Goal: Transaction & Acquisition: Download file/media

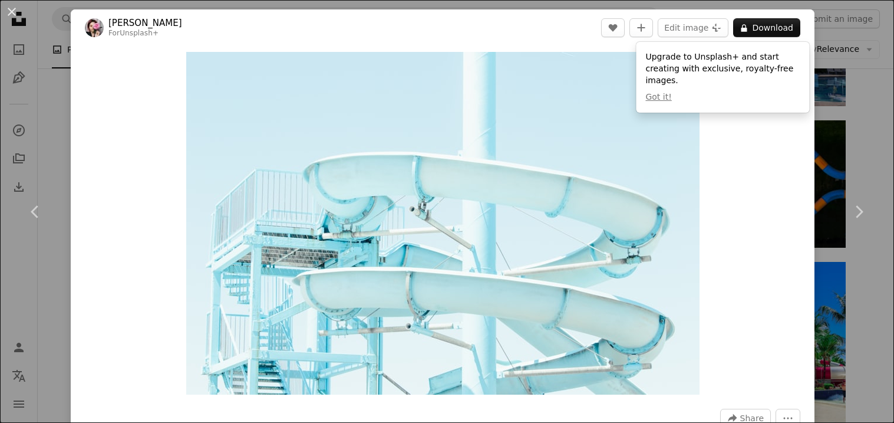
scroll to position [2823, 0]
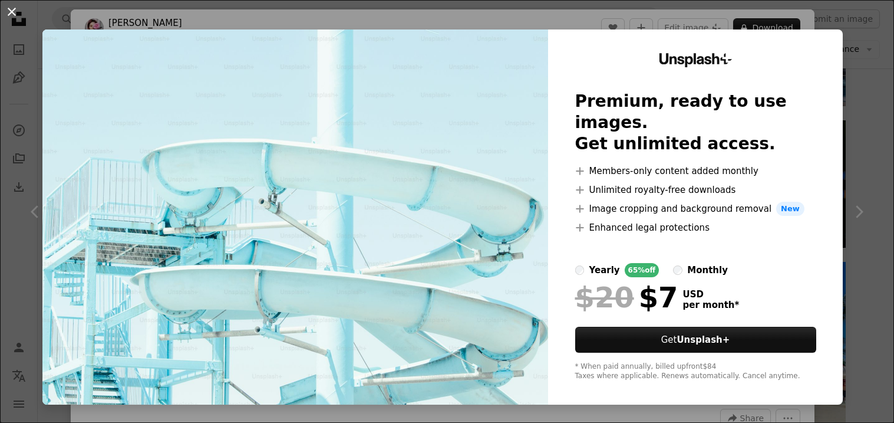
click at [5, 13] on button "An X shape" at bounding box center [12, 12] width 14 height 14
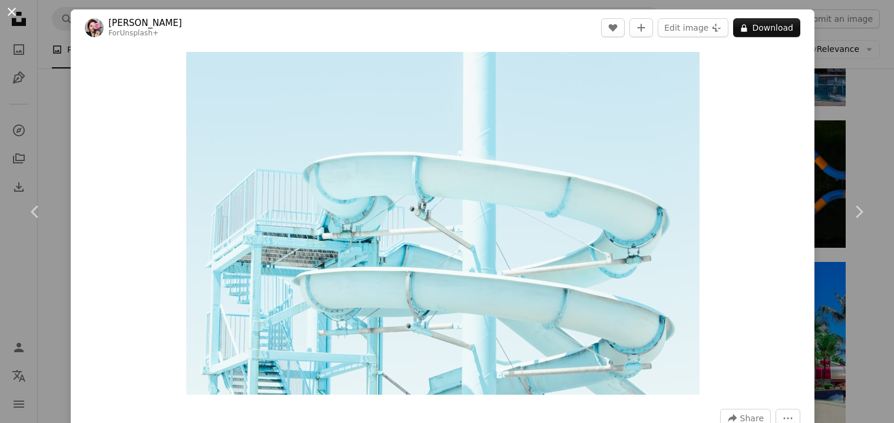
click at [14, 18] on button "An X shape" at bounding box center [12, 12] width 14 height 14
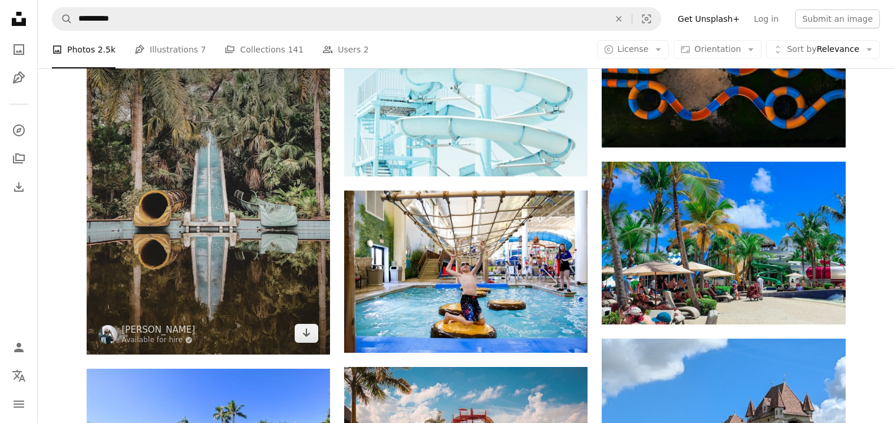
scroll to position [2926, 0]
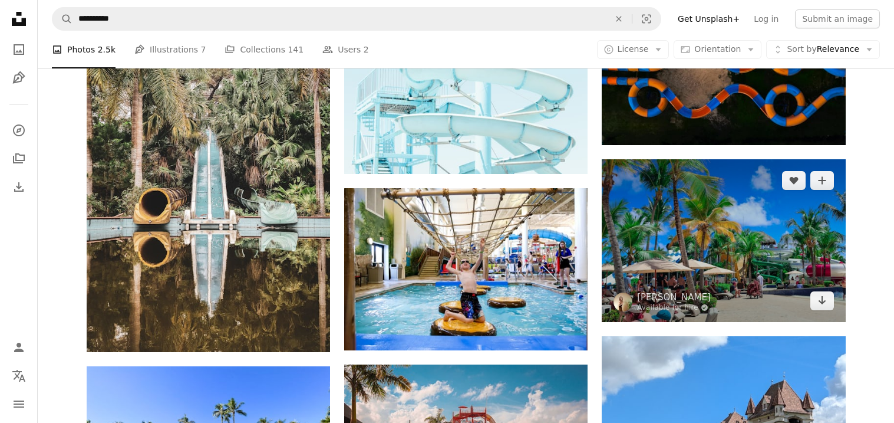
click at [688, 269] on img at bounding box center [723, 240] width 243 height 162
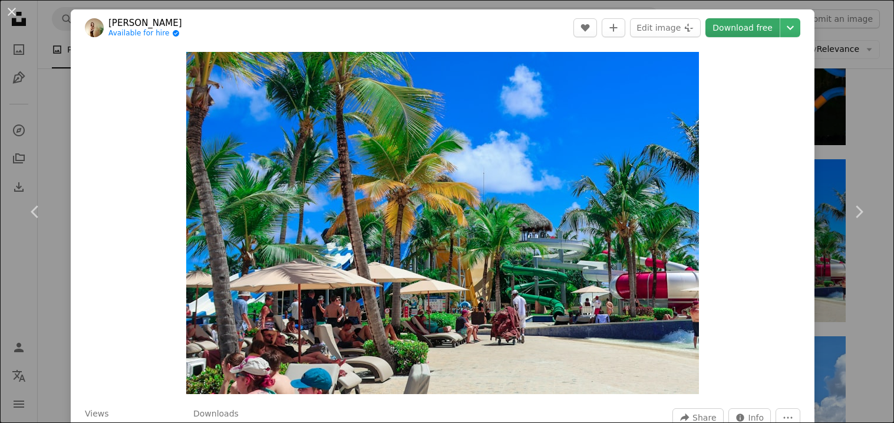
click at [754, 24] on link "Download free" at bounding box center [742, 27] width 74 height 19
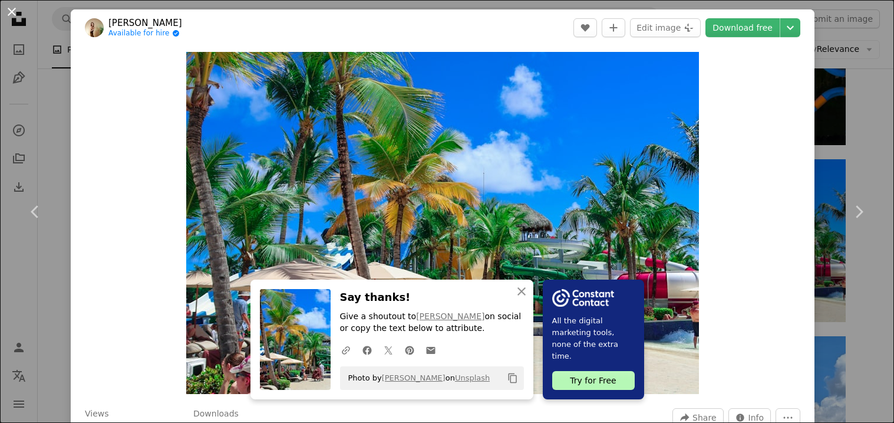
click at [5, 16] on button "An X shape" at bounding box center [12, 12] width 14 height 14
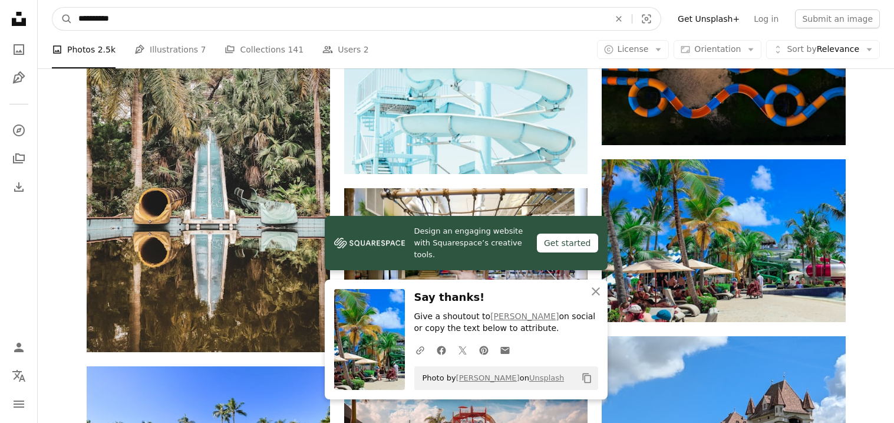
click at [210, 21] on input "**********" at bounding box center [338, 19] width 533 height 22
type input "*"
type input "*********"
click at [52, 8] on button "A magnifying glass" at bounding box center [62, 19] width 20 height 22
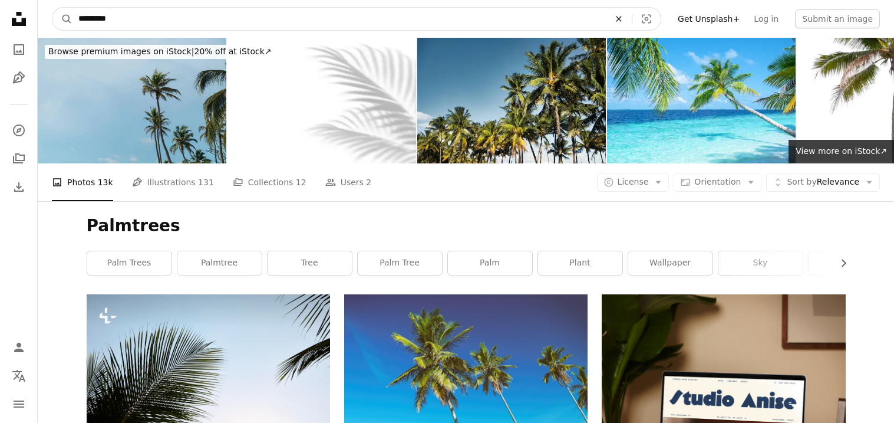
click at [632, 17] on icon "An X shape" at bounding box center [619, 18] width 26 height 9
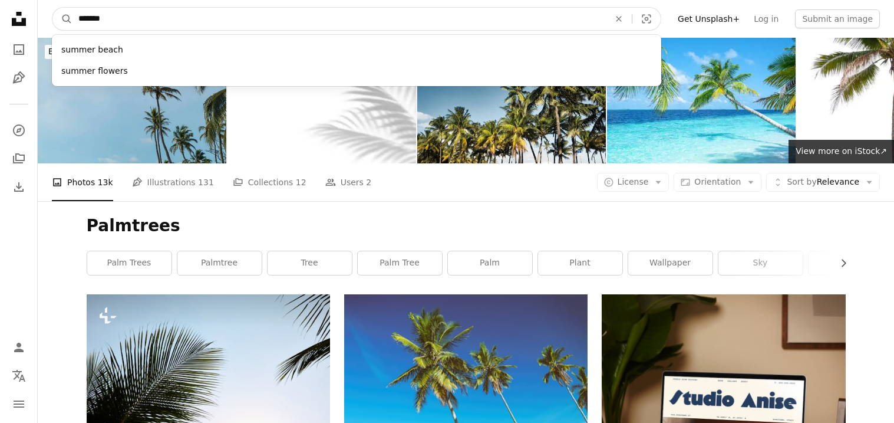
type input "******"
click at [52, 8] on button "A magnifying glass" at bounding box center [62, 19] width 20 height 22
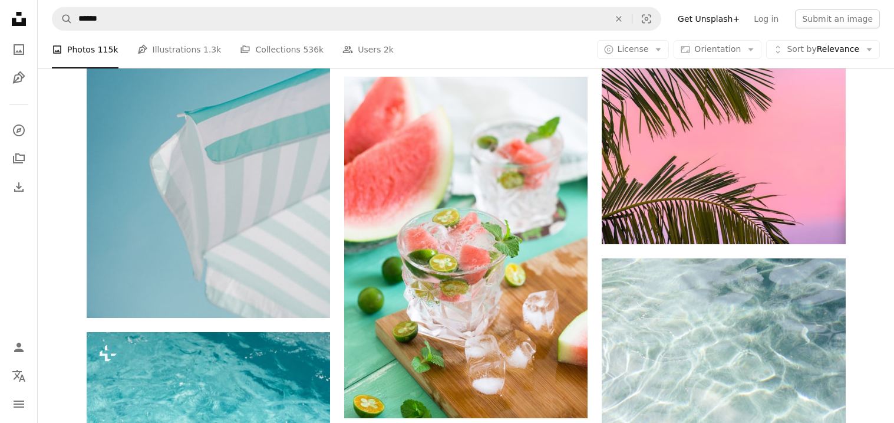
scroll to position [784, 0]
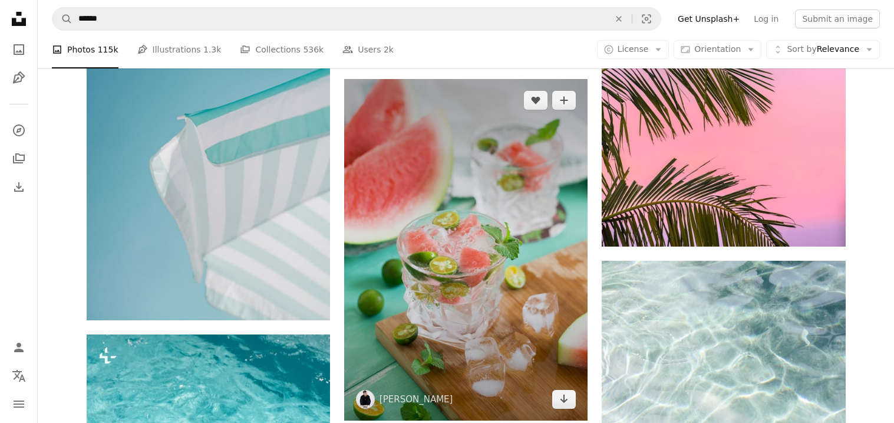
click at [533, 177] on img at bounding box center [465, 249] width 243 height 341
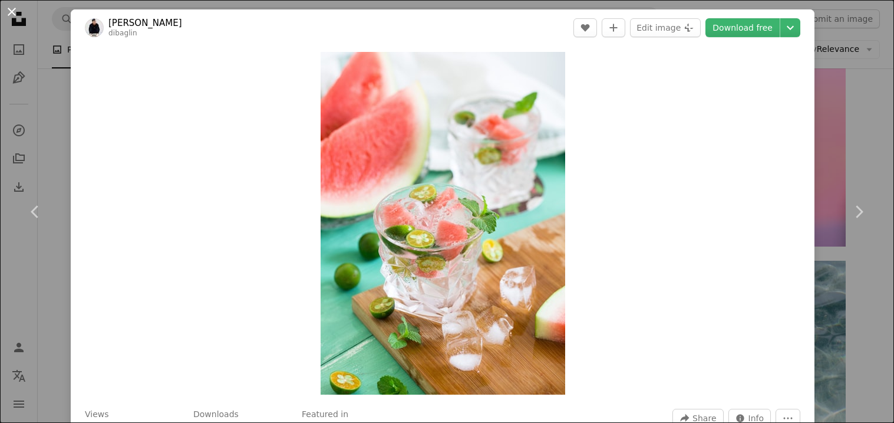
click at [5, 19] on button "An X shape" at bounding box center [12, 12] width 14 height 14
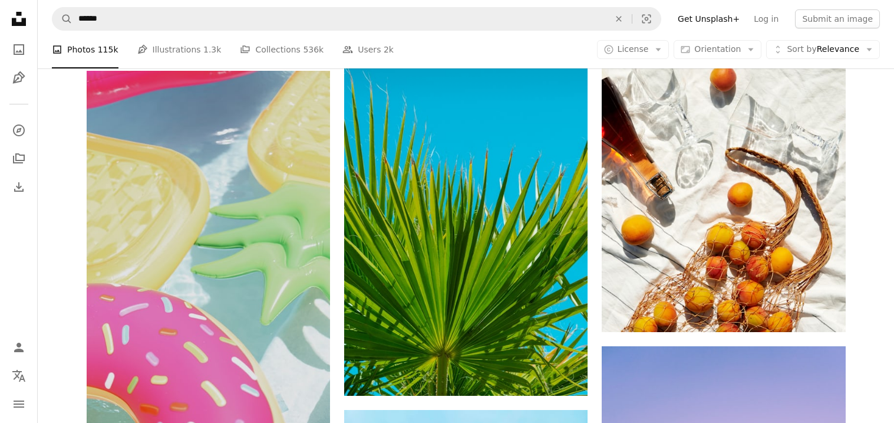
scroll to position [5909, 0]
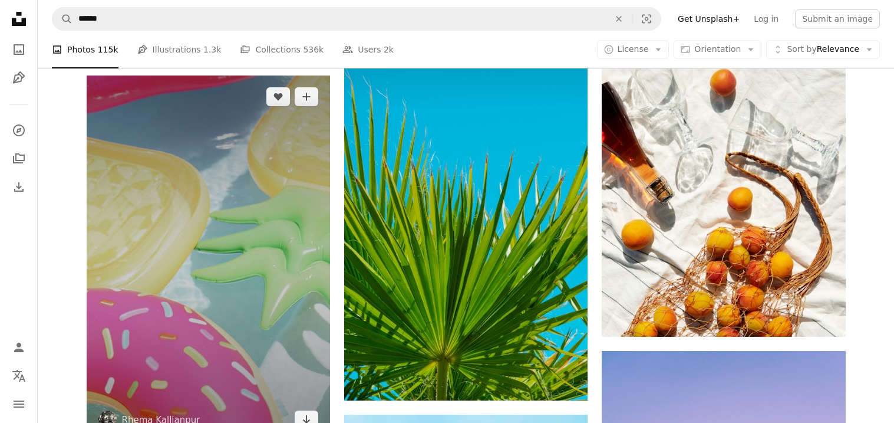
click at [242, 216] on img at bounding box center [208, 257] width 243 height 365
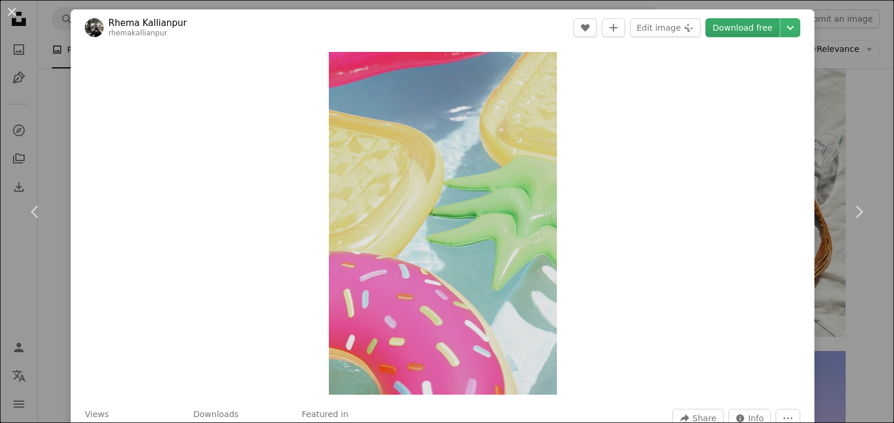
click at [764, 24] on link "Download free" at bounding box center [742, 27] width 74 height 19
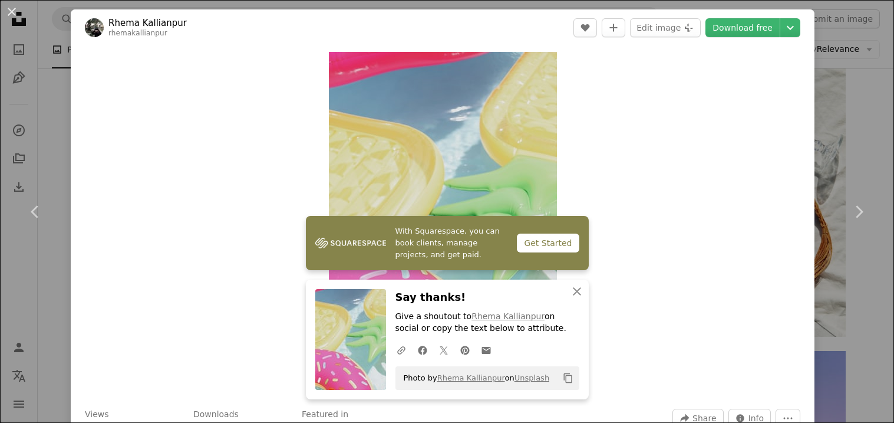
click at [875, 118] on div "An X shape Chevron left Chevron right With Squarespace, you can book clients, m…" at bounding box center [447, 211] width 894 height 423
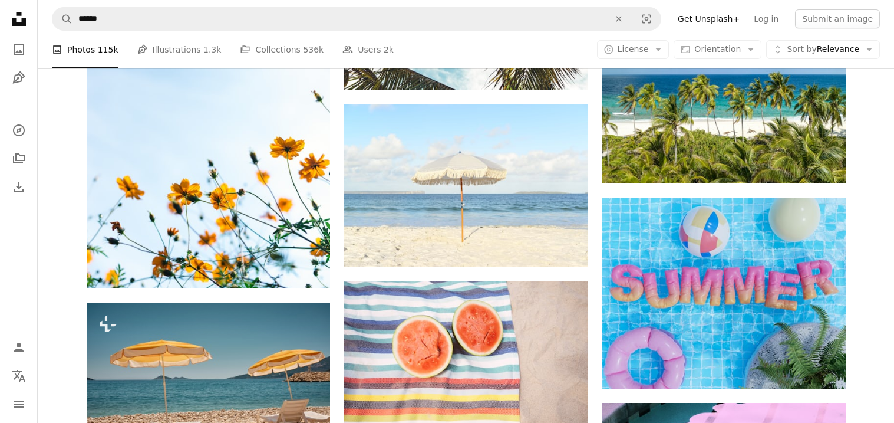
scroll to position [7573, 0]
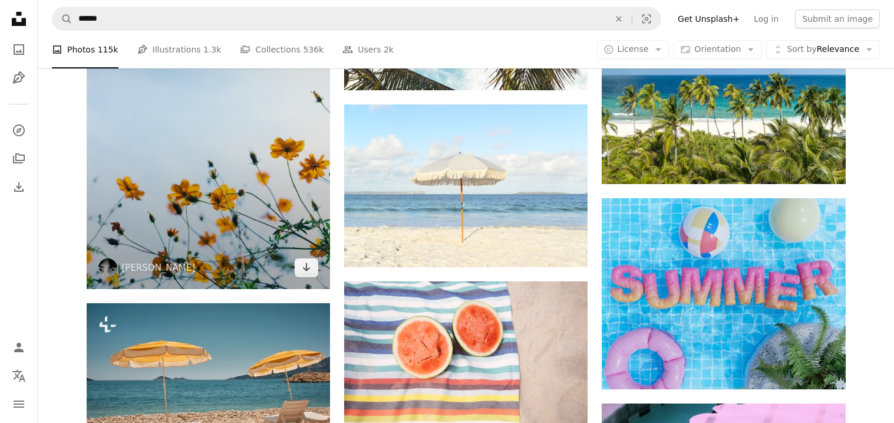
click at [241, 193] on img at bounding box center [208, 106] width 243 height 365
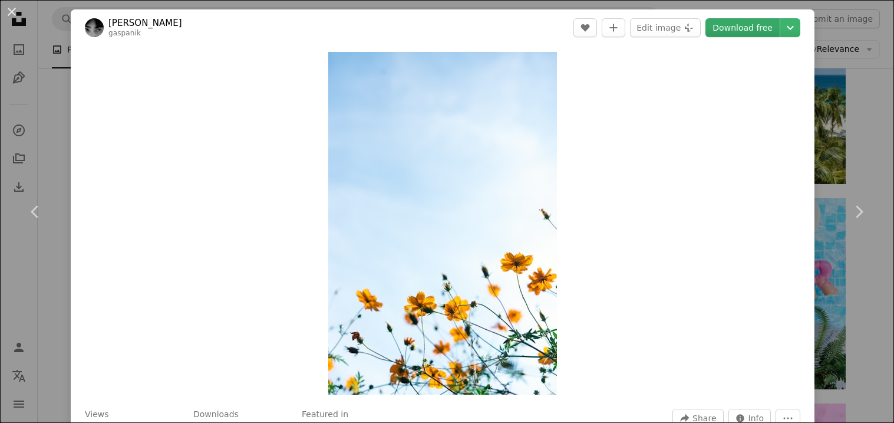
click at [745, 27] on link "Download free" at bounding box center [742, 27] width 74 height 19
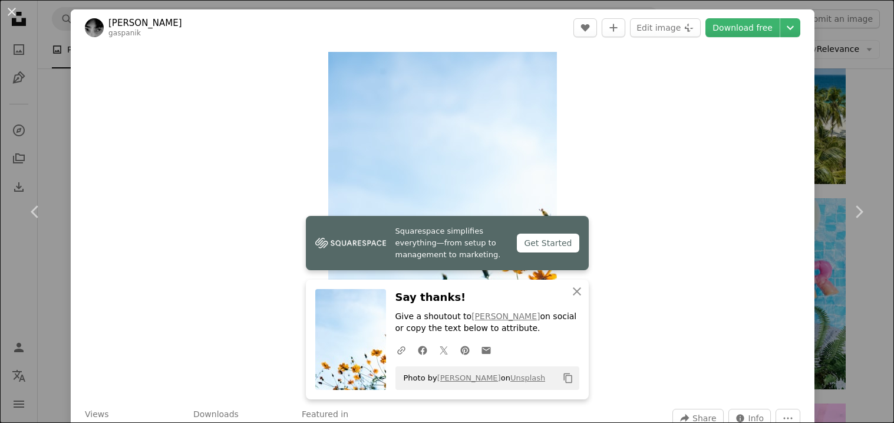
click at [858, 89] on div "An X shape Chevron left Chevron right Squarespace simplifies everything—from se…" at bounding box center [447, 211] width 894 height 423
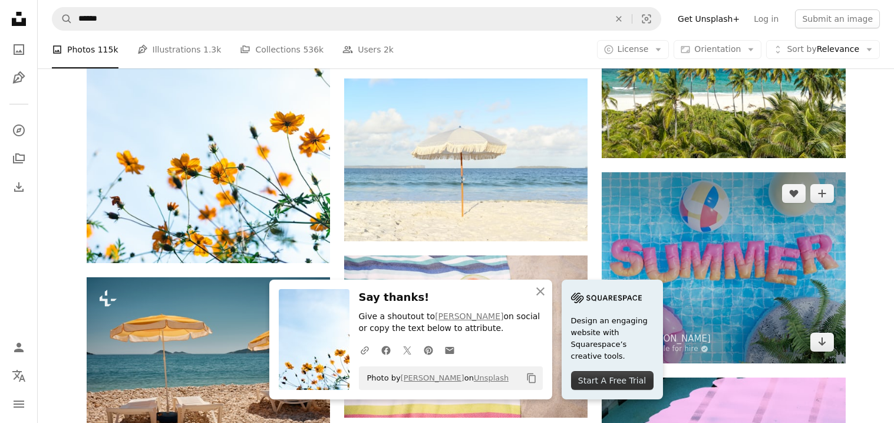
scroll to position [7600, 0]
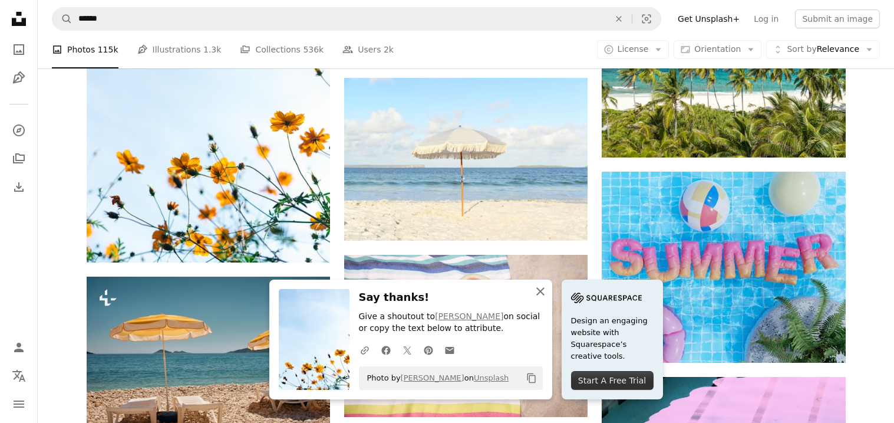
click at [539, 283] on button "An X shape Close" at bounding box center [541, 291] width 24 height 24
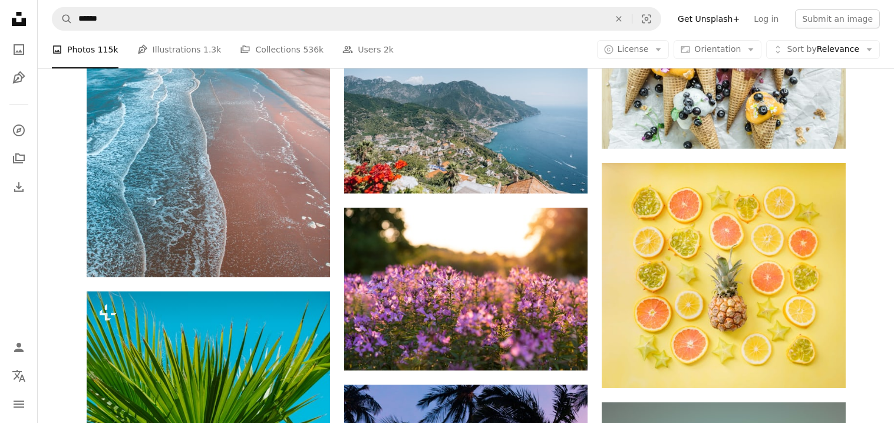
scroll to position [9755, 0]
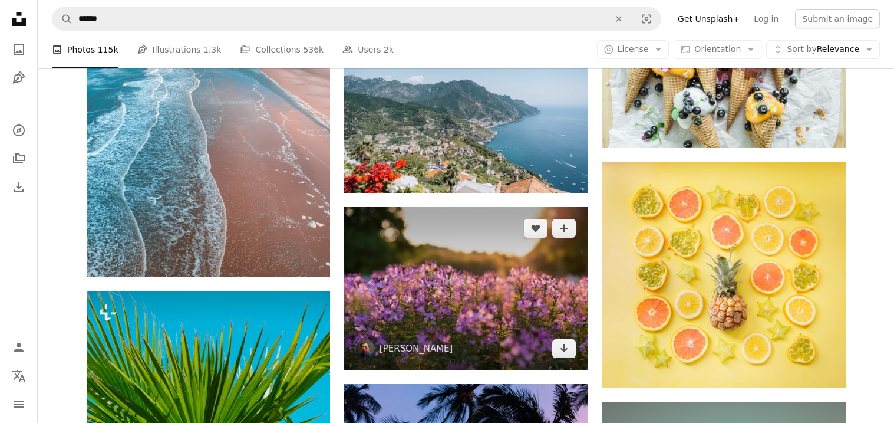
click at [480, 271] on img at bounding box center [465, 288] width 243 height 162
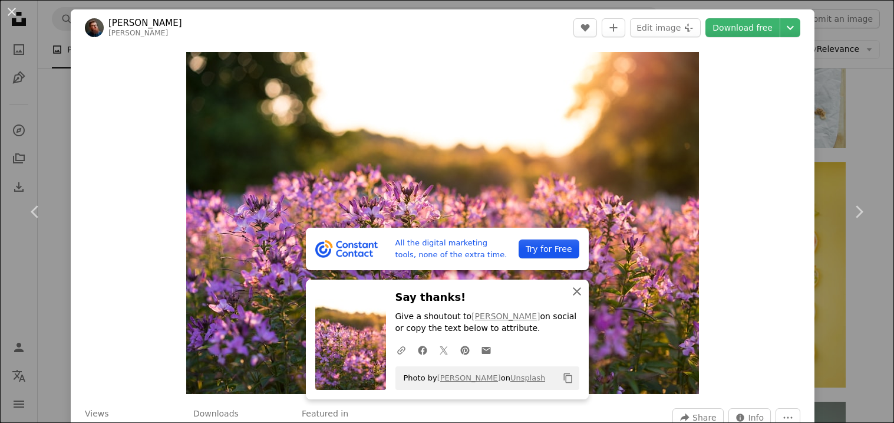
click at [573, 294] on icon "button" at bounding box center [577, 291] width 8 height 8
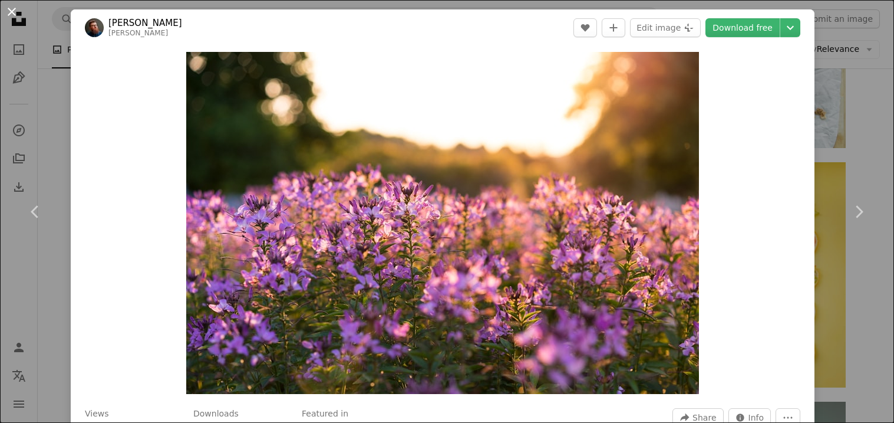
click at [11, 15] on button "An X shape" at bounding box center [12, 12] width 14 height 14
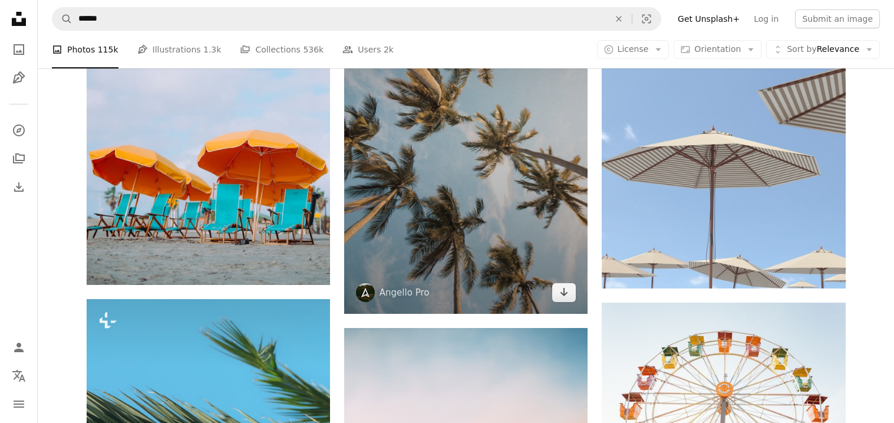
scroll to position [3656, 0]
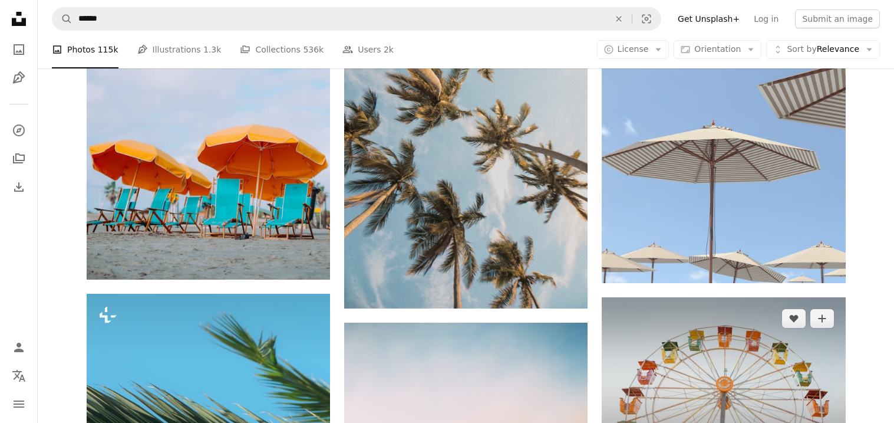
click at [692, 340] on img at bounding box center [723, 378] width 243 height 162
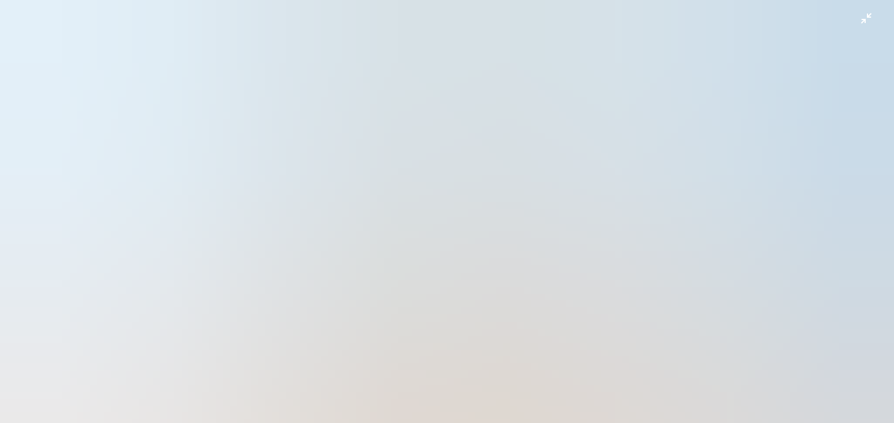
scroll to position [87, 0]
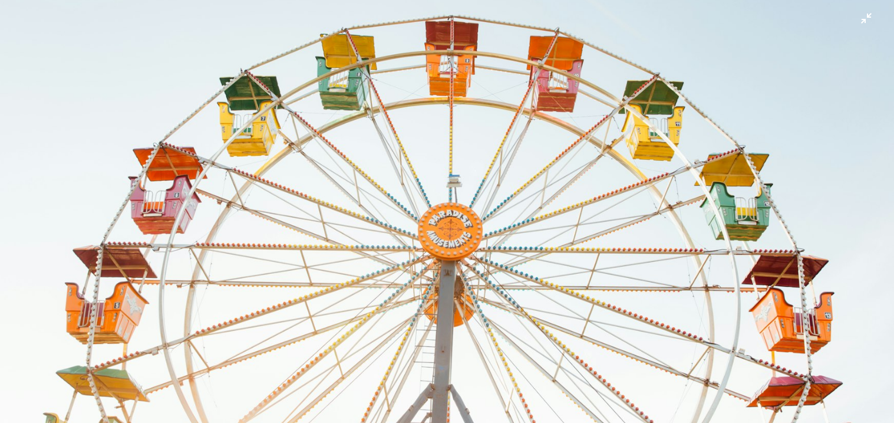
click at [859, 21] on img "Zoom out on this image" at bounding box center [446, 210] width 895 height 597
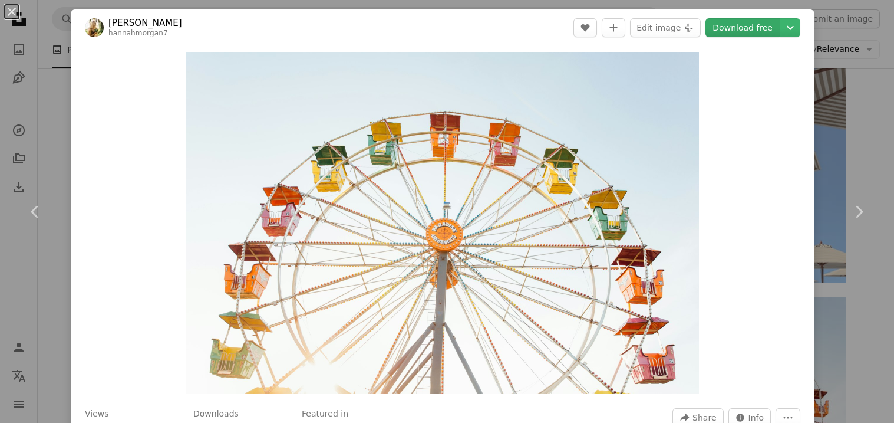
click at [747, 18] on link "Download free" at bounding box center [742, 27] width 74 height 19
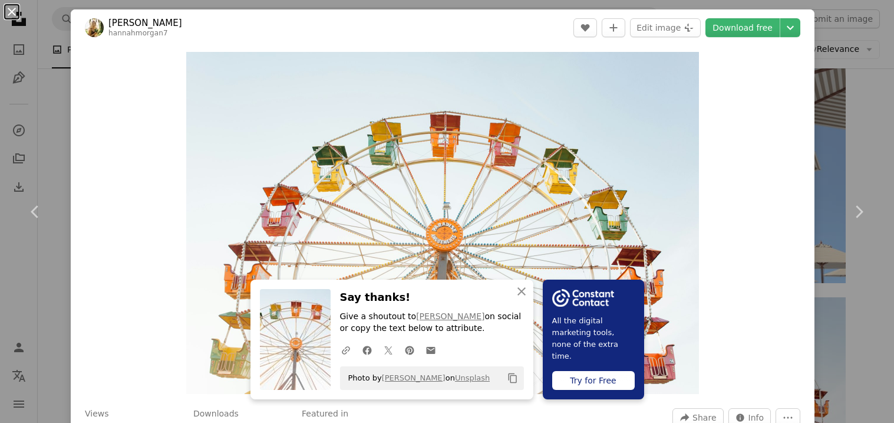
click at [5, 8] on button "An X shape" at bounding box center [12, 12] width 14 height 14
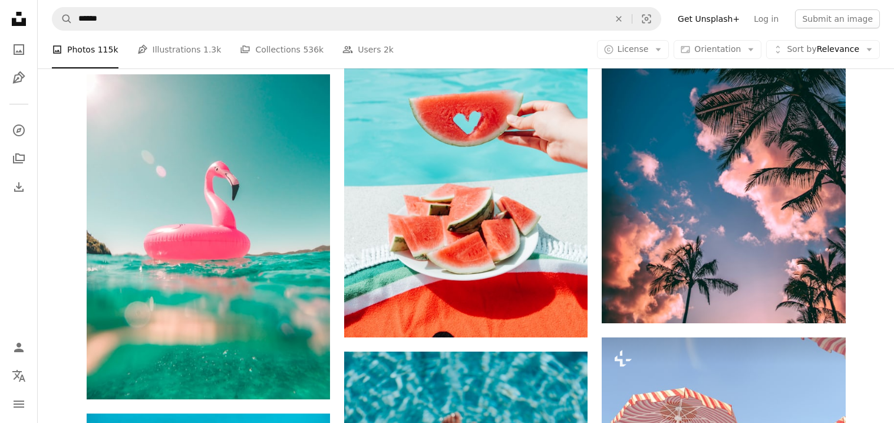
scroll to position [1803, 0]
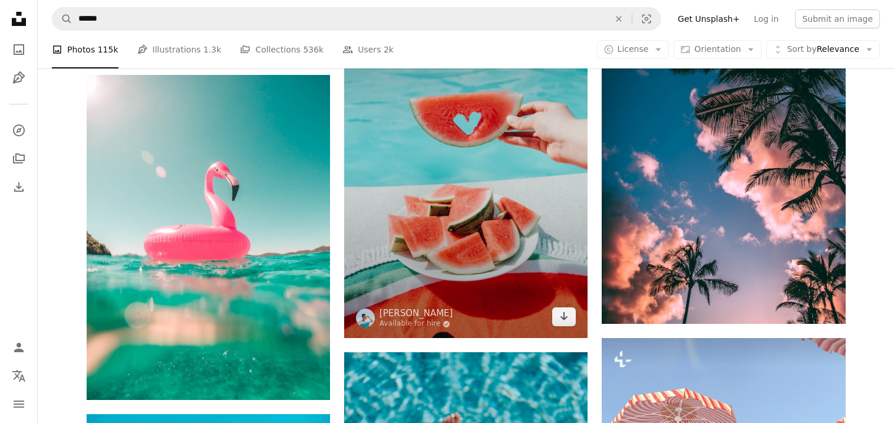
click at [459, 253] on img at bounding box center [465, 154] width 243 height 365
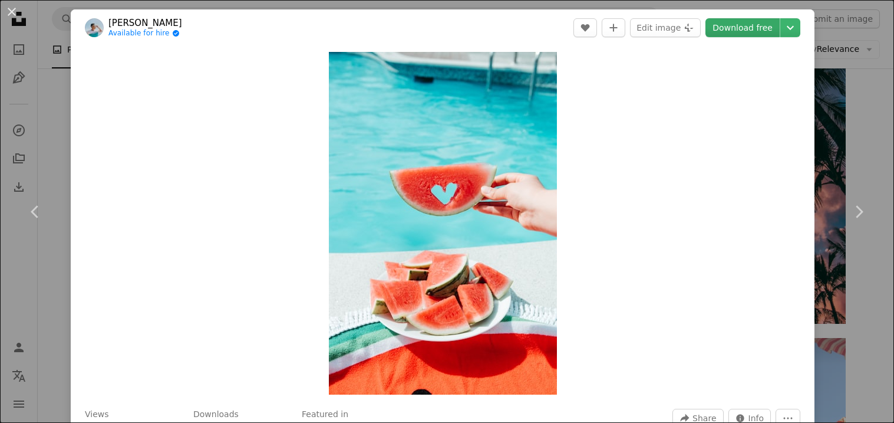
click at [774, 26] on link "Download free" at bounding box center [742, 27] width 74 height 19
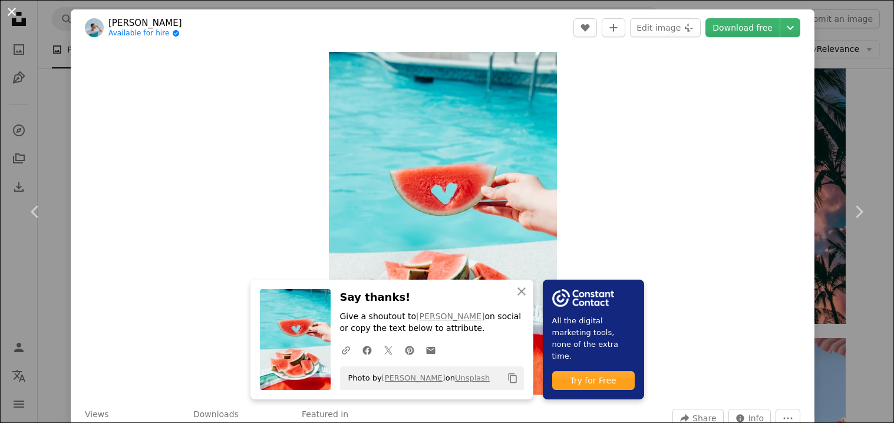
click at [18, 14] on button "An X shape" at bounding box center [12, 12] width 14 height 14
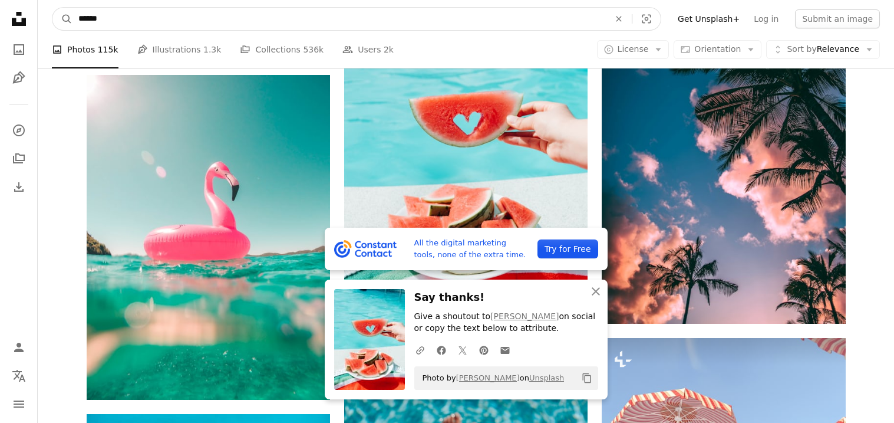
click at [576, 22] on input "******" at bounding box center [338, 19] width 533 height 22
type input "**********"
click at [52, 8] on button "A magnifying glass" at bounding box center [62, 19] width 20 height 22
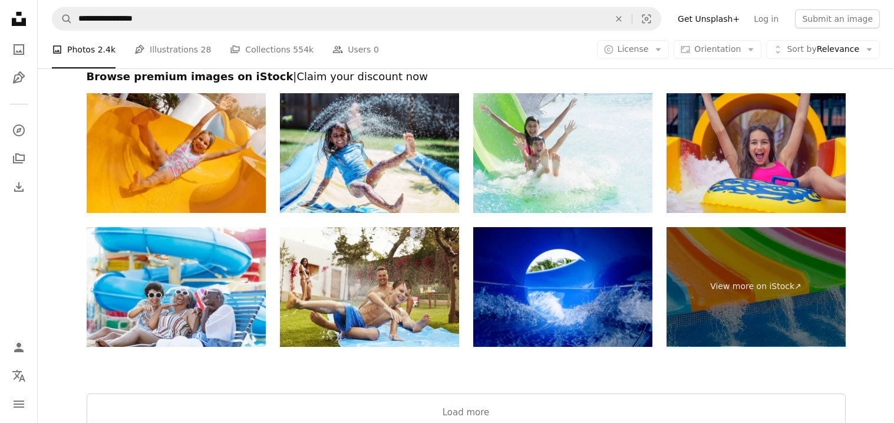
scroll to position [2151, 0]
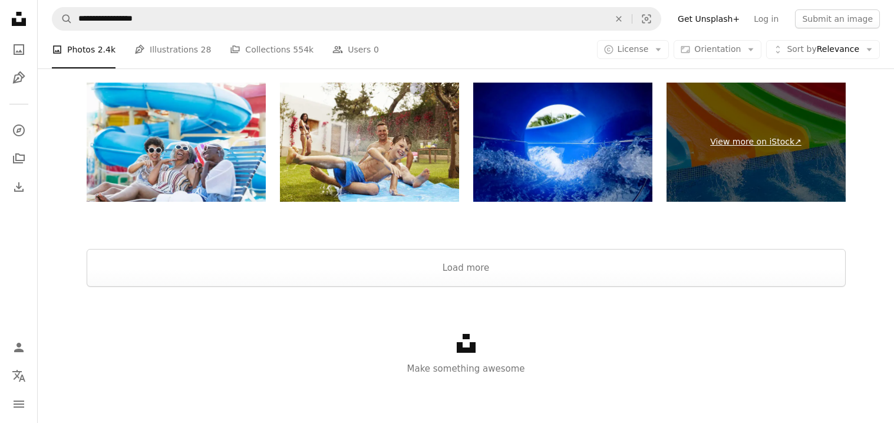
click at [740, 177] on link "View more on iStock ↗" at bounding box center [756, 143] width 179 height 120
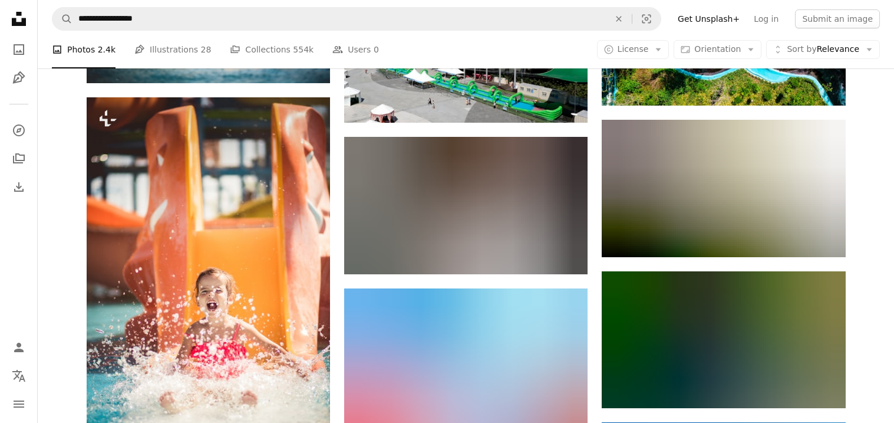
scroll to position [1218, 0]
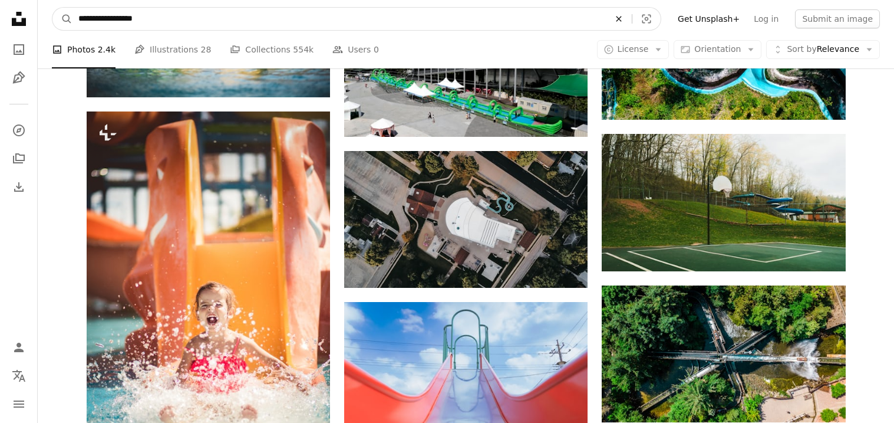
click at [632, 19] on icon "An X shape" at bounding box center [619, 18] width 26 height 9
type input "**********"
click at [52, 8] on button "A magnifying glass" at bounding box center [62, 19] width 20 height 22
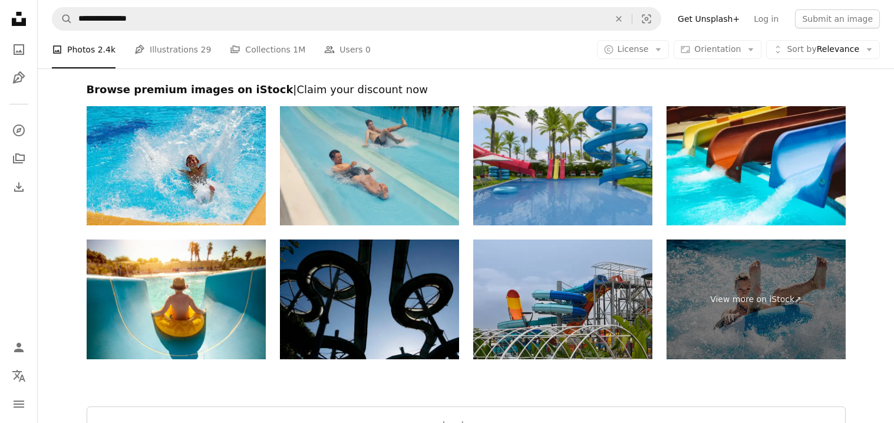
scroll to position [2238, 0]
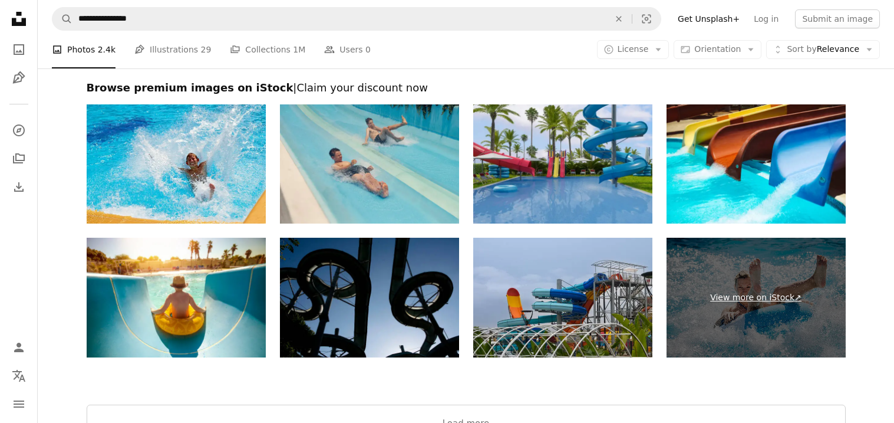
click at [740, 273] on link "View more on iStock ↗" at bounding box center [756, 298] width 179 height 120
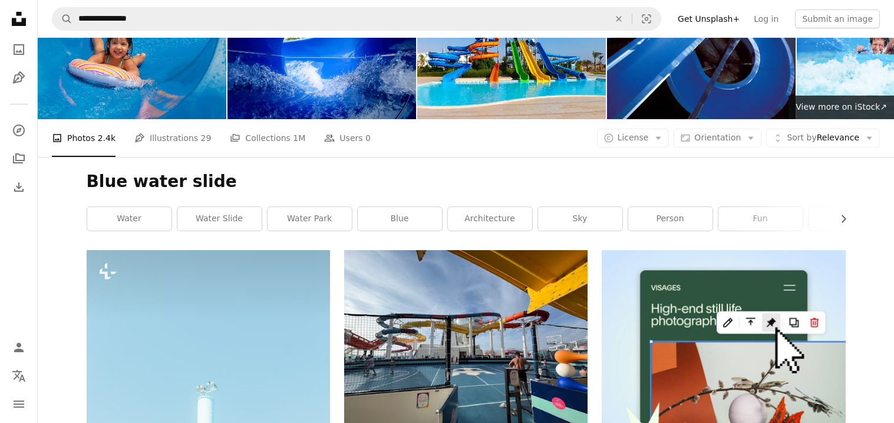
scroll to position [0, 0]
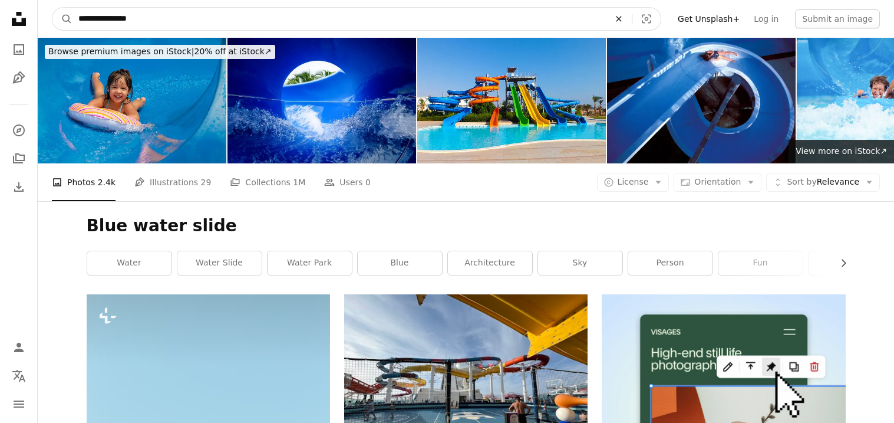
click at [632, 22] on icon "An X shape" at bounding box center [619, 18] width 26 height 9
type input "**********"
click at [52, 8] on button "A magnifying glass" at bounding box center [62, 19] width 20 height 22
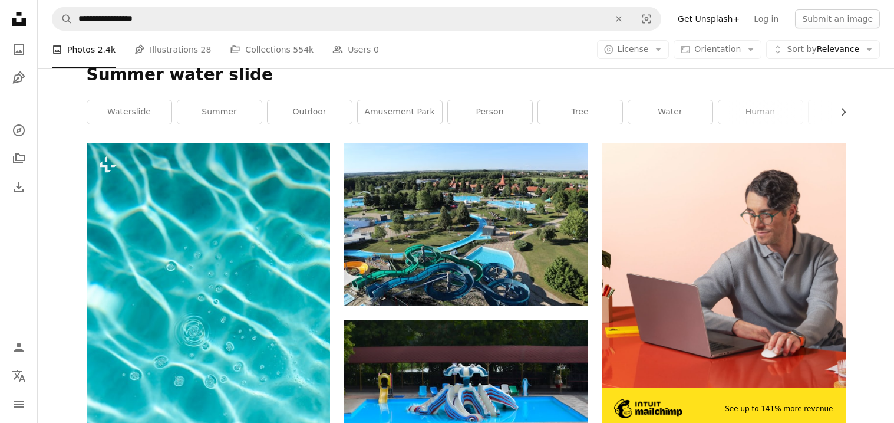
scroll to position [165, 0]
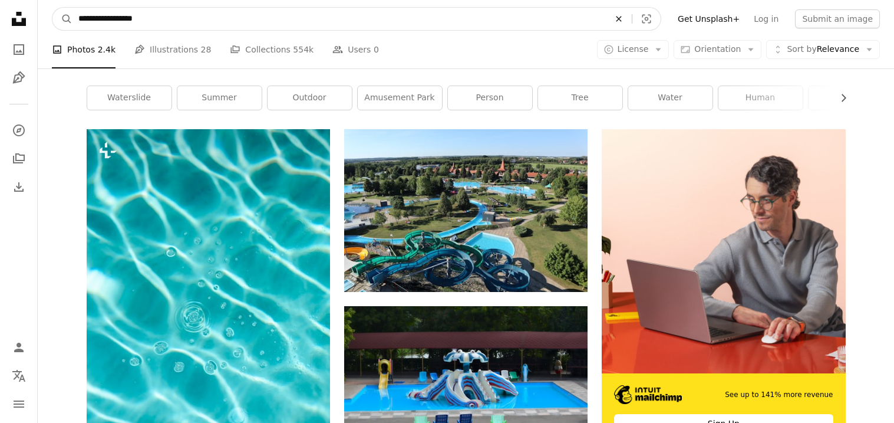
click at [632, 15] on icon "An X shape" at bounding box center [619, 18] width 26 height 9
type input "**********"
click at [52, 8] on button "A magnifying glass" at bounding box center [62, 19] width 20 height 22
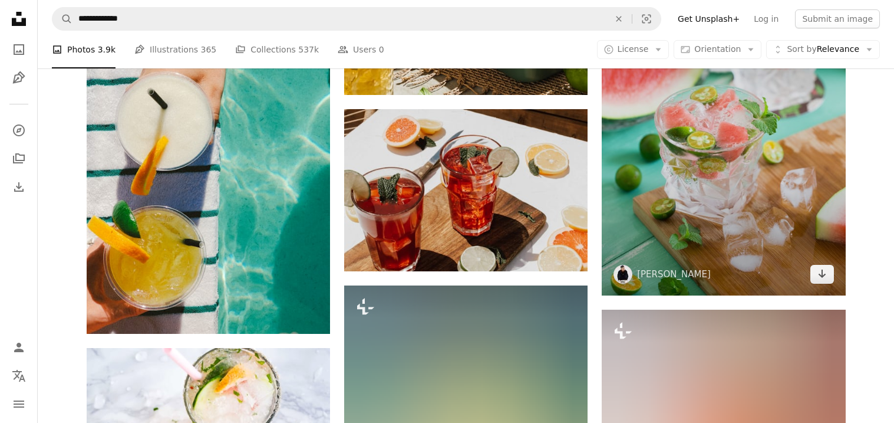
scroll to position [667, 0]
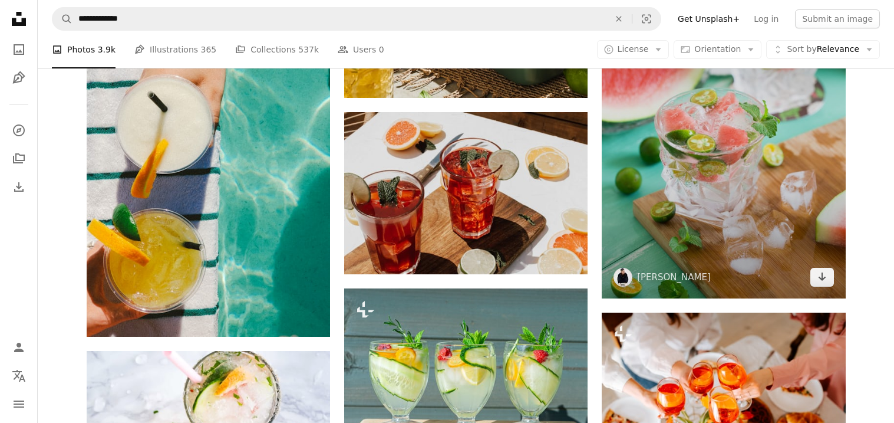
click at [689, 167] on img at bounding box center [723, 127] width 243 height 341
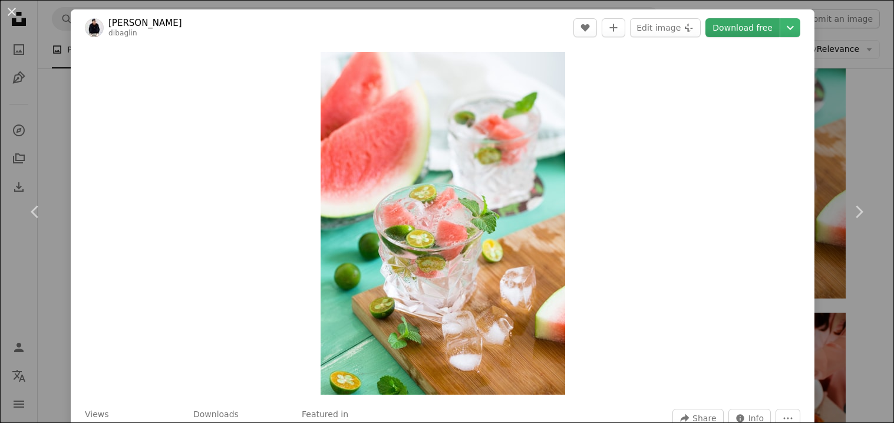
click at [753, 26] on link "Download free" at bounding box center [742, 27] width 74 height 19
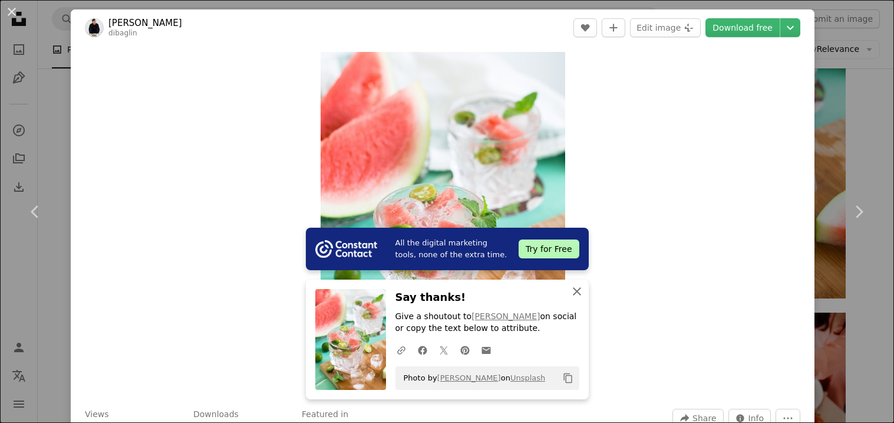
click at [571, 291] on icon "An X shape" at bounding box center [577, 291] width 14 height 14
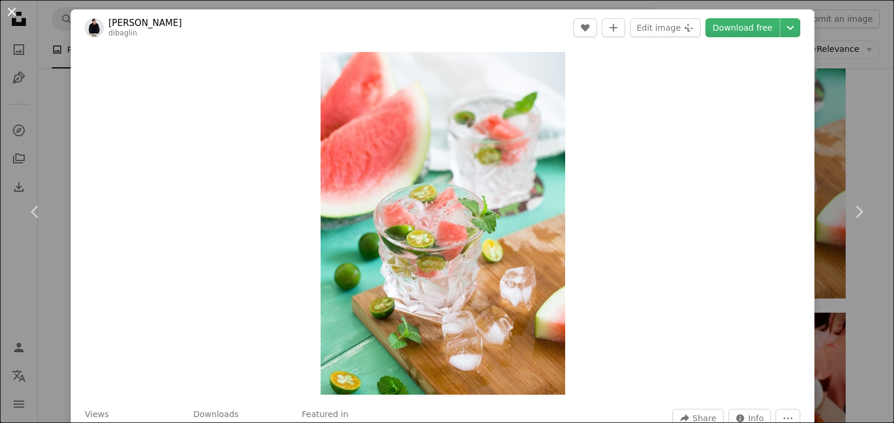
click at [7, 17] on button "An X shape" at bounding box center [12, 12] width 14 height 14
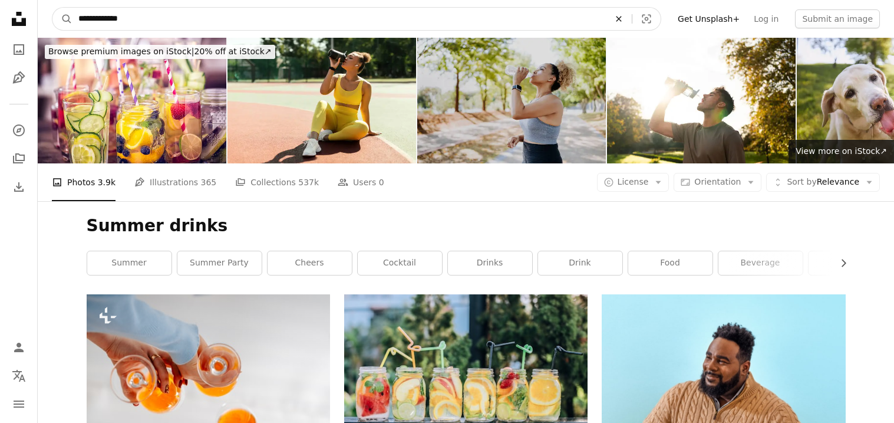
click at [621, 21] on icon "Find visuals sitewide" at bounding box center [618, 18] width 5 height 5
